Goal: Book appointment/travel/reservation

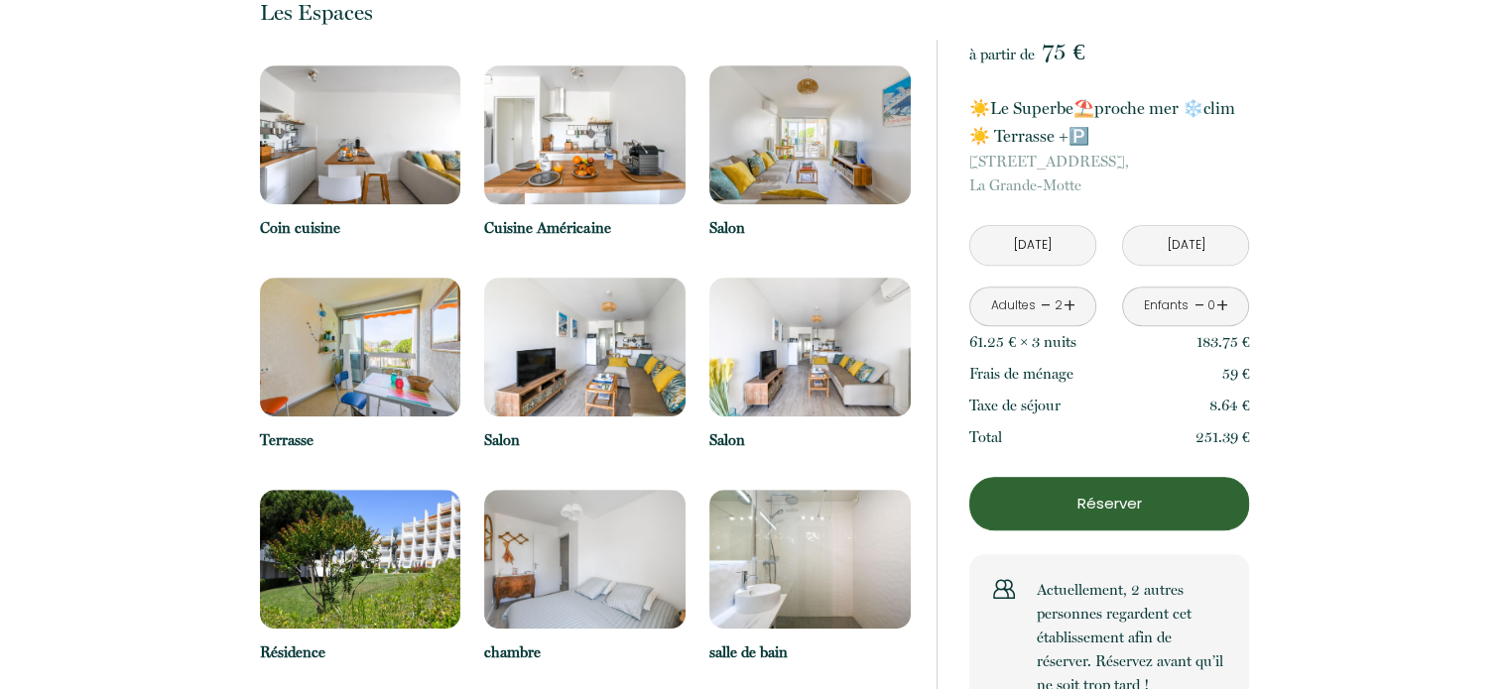
scroll to position [1275, 0]
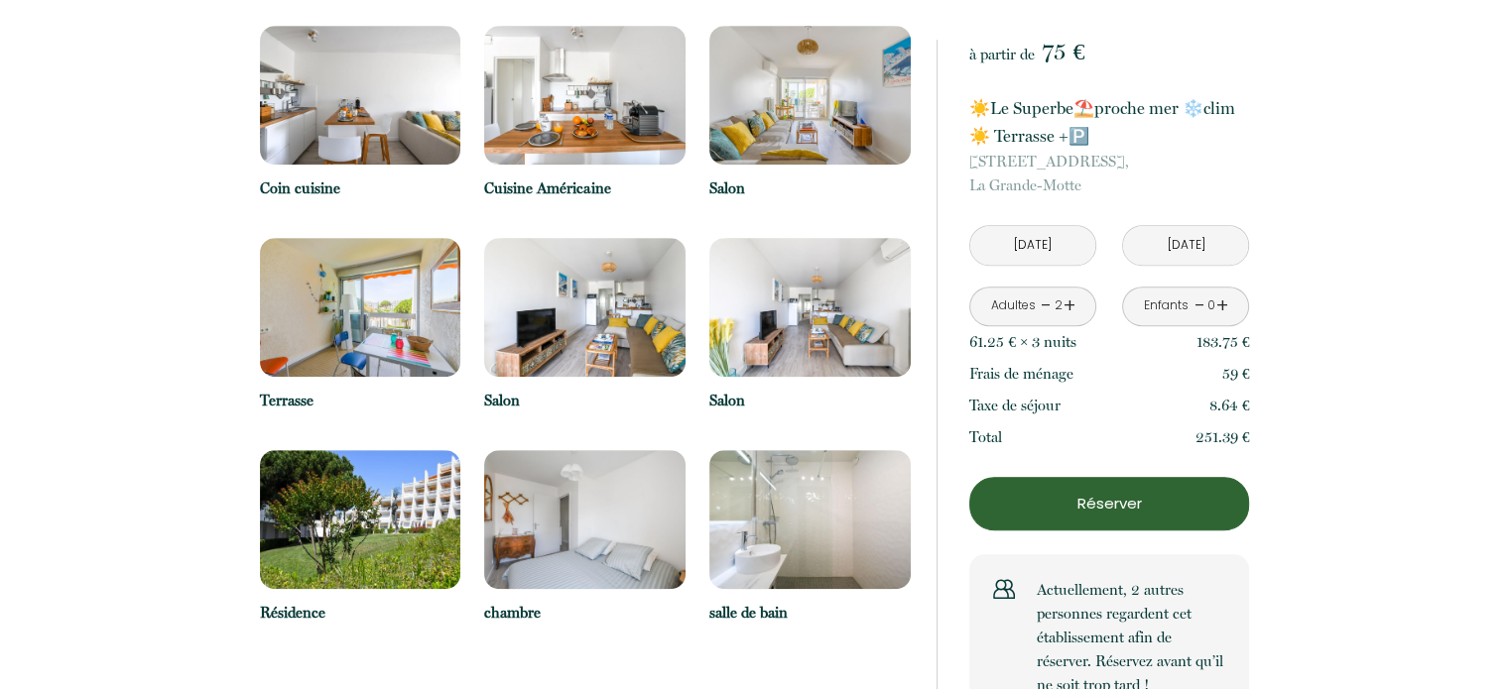
click at [593, 451] on img at bounding box center [584, 519] width 201 height 139
click at [599, 518] on img at bounding box center [584, 519] width 201 height 139
click at [526, 601] on p "chambre" at bounding box center [584, 613] width 201 height 24
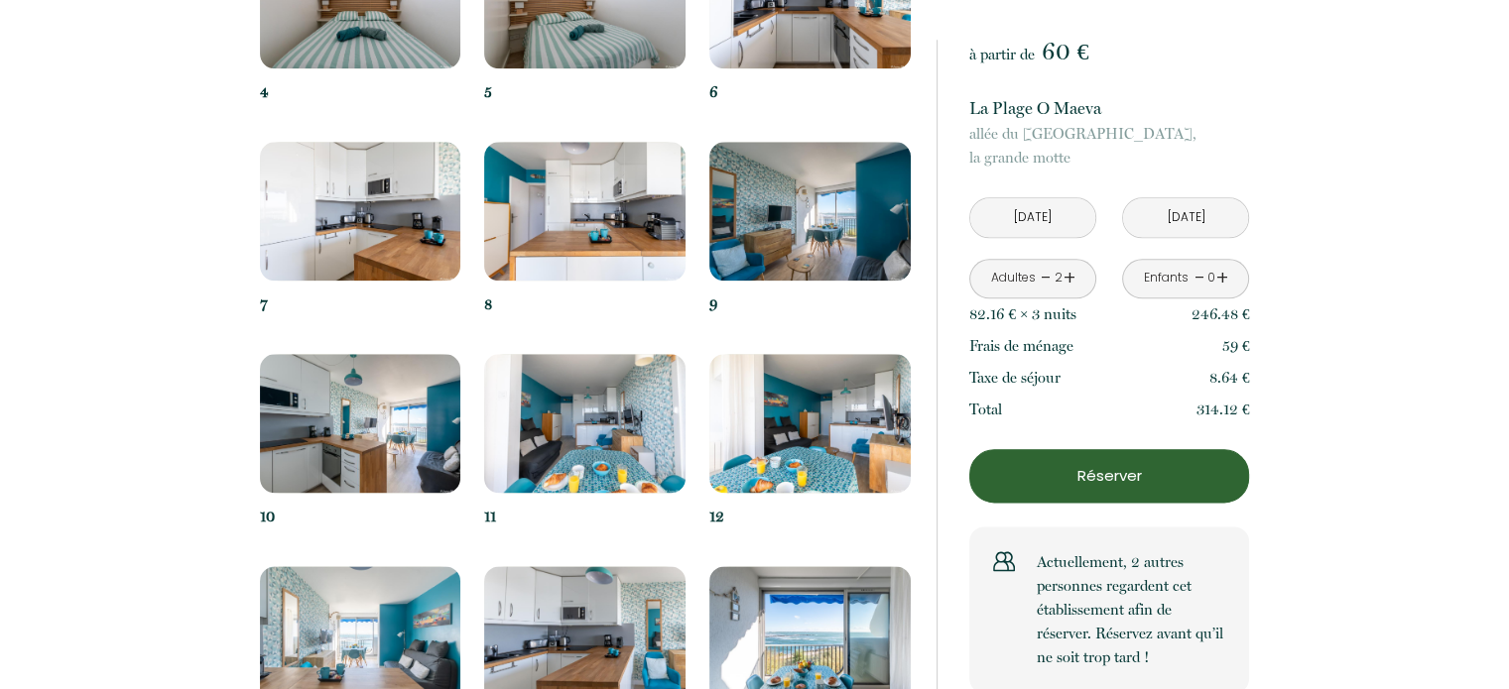
scroll to position [2377, 0]
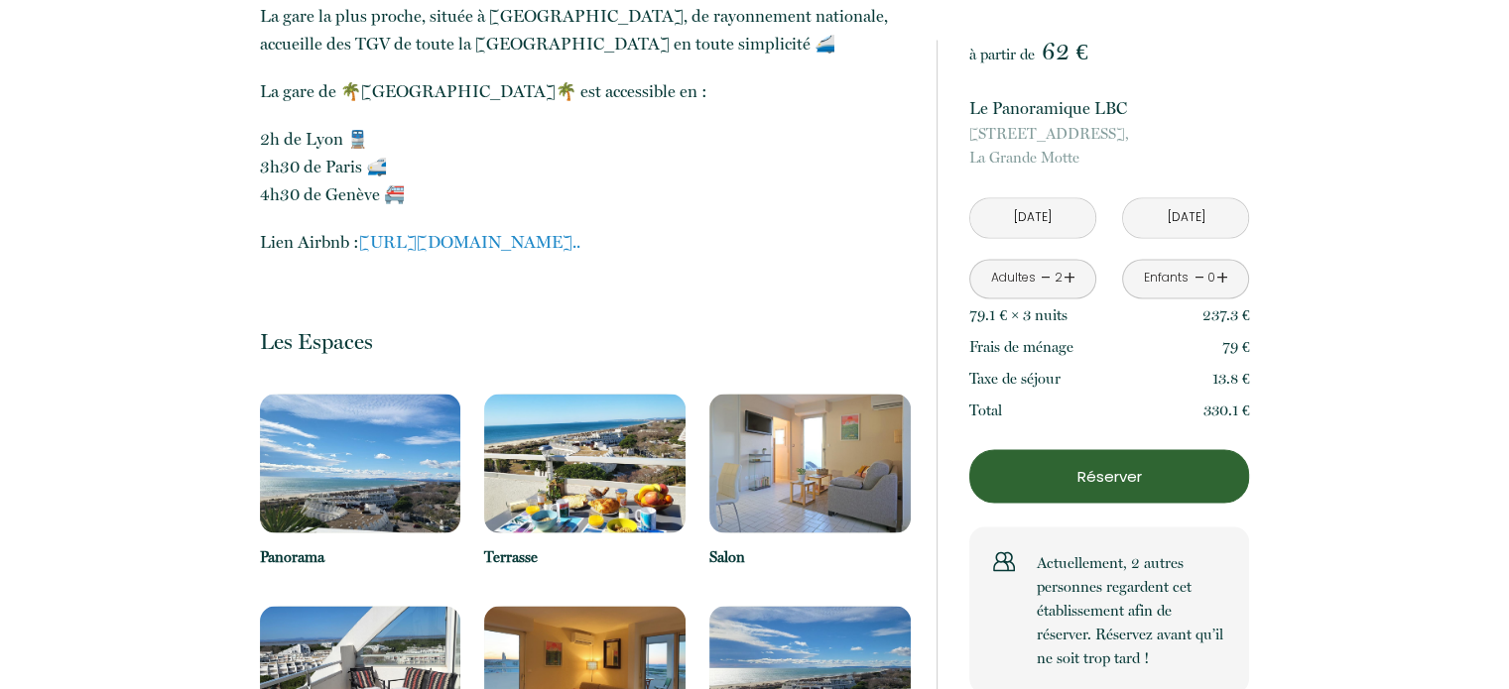
scroll to position [3588, 0]
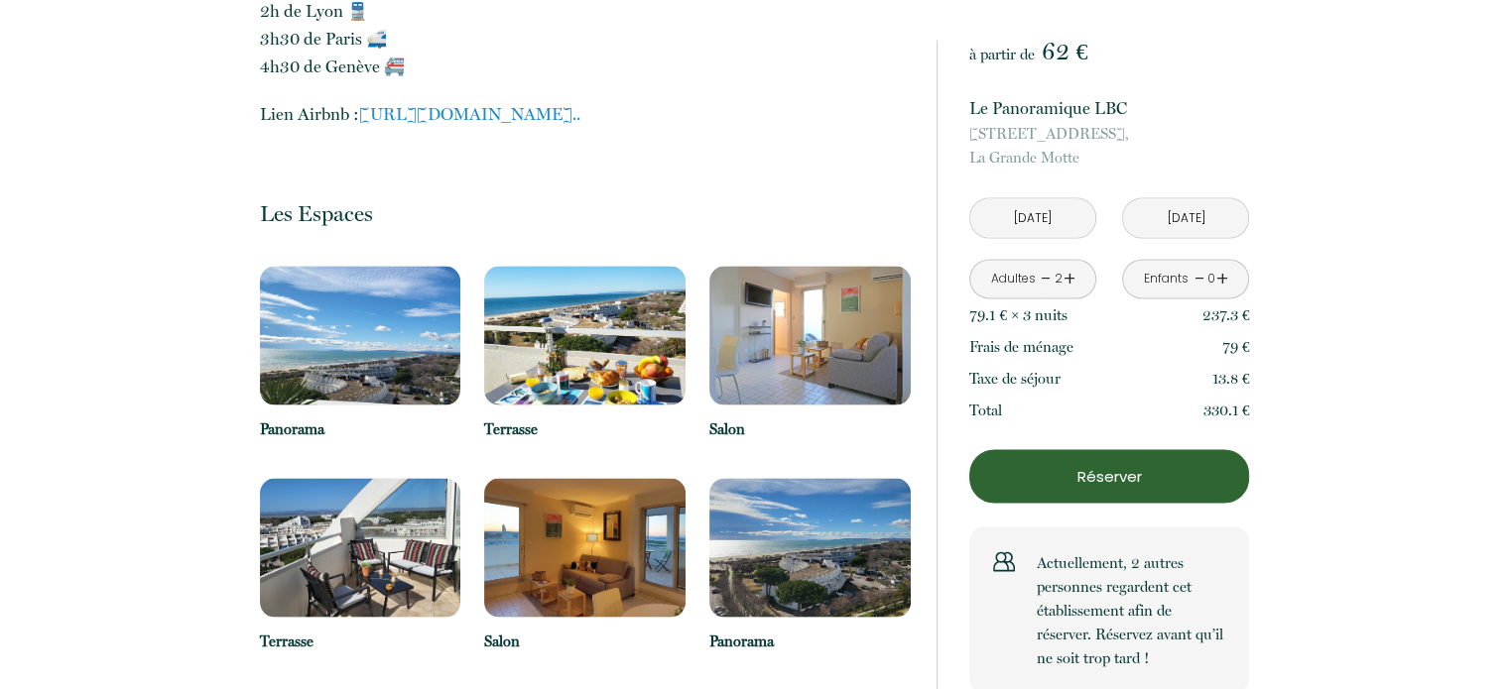
click at [799, 289] on img at bounding box center [809, 335] width 201 height 139
click at [737, 417] on p "Salon" at bounding box center [809, 429] width 201 height 24
click at [551, 104] on link "[URL][DOMAIN_NAME].." at bounding box center [469, 114] width 221 height 20
